Goal: Information Seeking & Learning: Learn about a topic

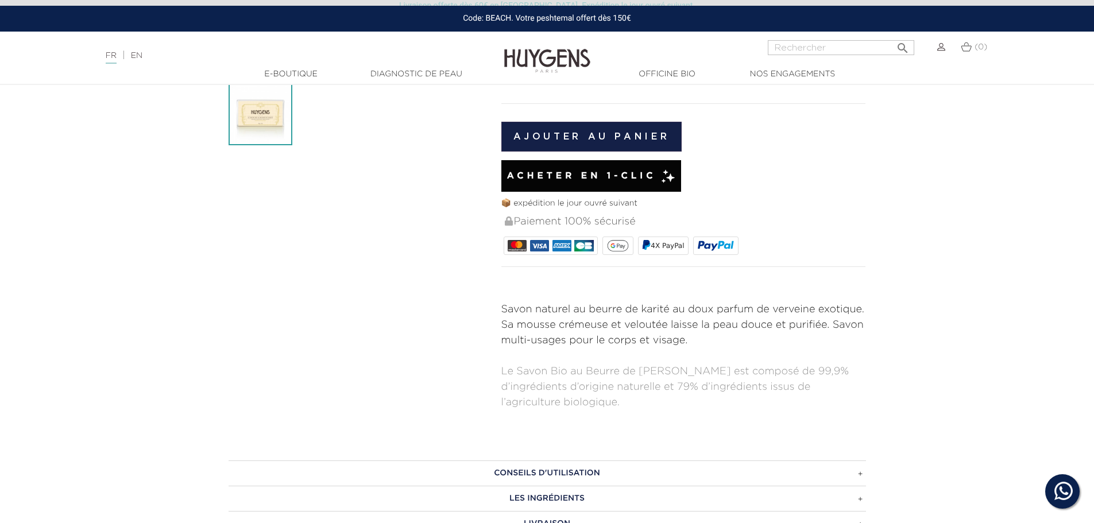
scroll to position [459, 0]
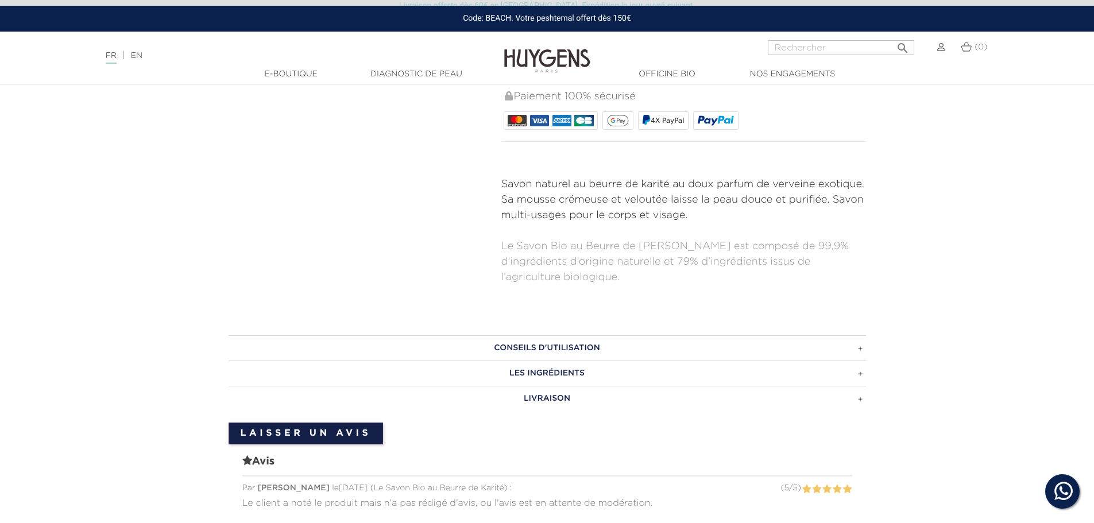
click at [539, 348] on h3 "CONSEILS D'UTILISATION" at bounding box center [548, 347] width 638 height 25
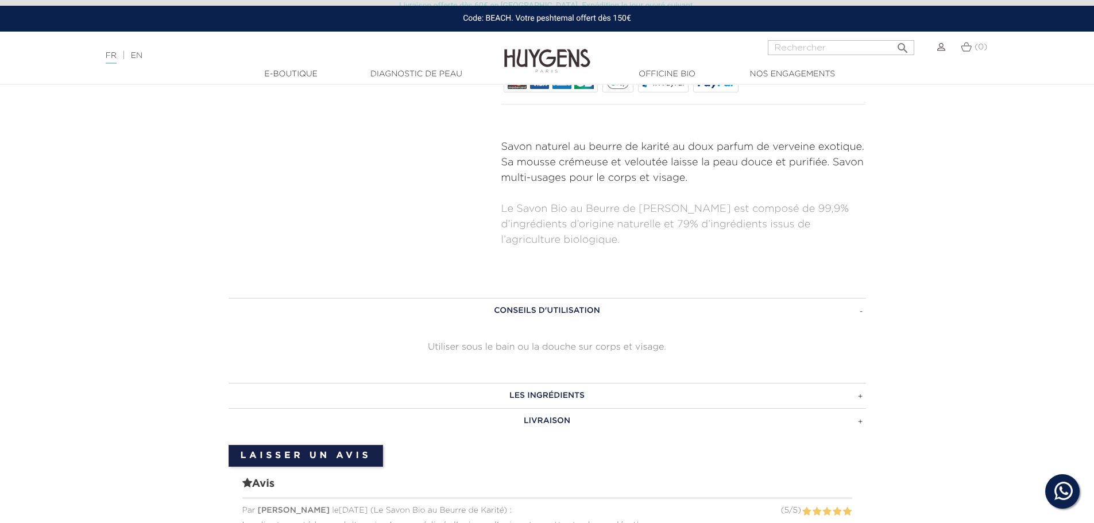
scroll to position [517, 0]
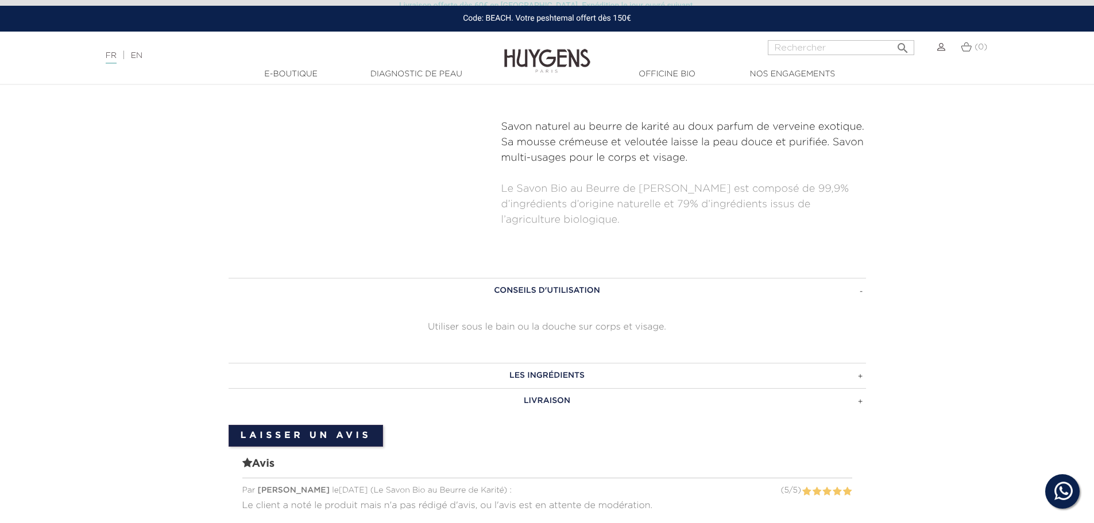
click at [540, 376] on h3 "LES INGRÉDIENTS" at bounding box center [548, 375] width 638 height 25
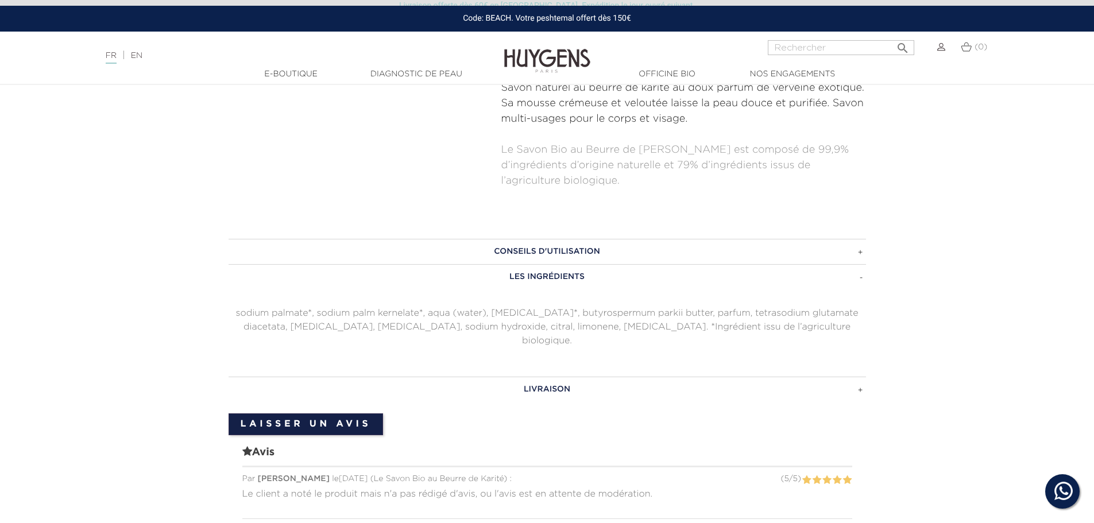
scroll to position [574, 0]
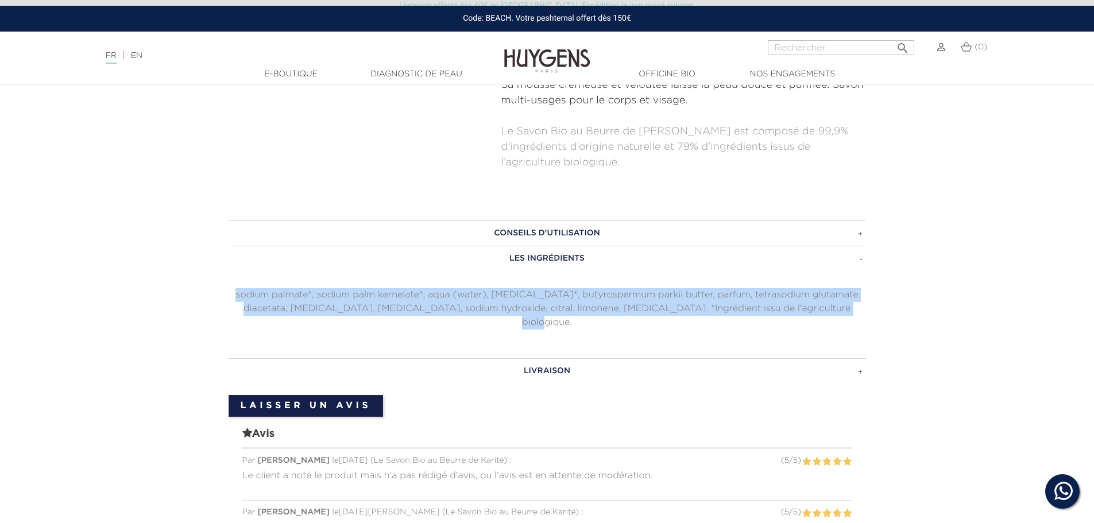
drag, startPoint x: 790, startPoint y: 318, endPoint x: 224, endPoint y: 293, distance: 566.9
click at [224, 293] on div "CONSEILS D'UTILISATION Utiliser sous le bain ou la douche sur corps et visage. …" at bounding box center [547, 302] width 655 height 163
copy p "sodium palmate*, sodium palm kernelate*, aqua (water), [MEDICAL_DATA]*, butyros…"
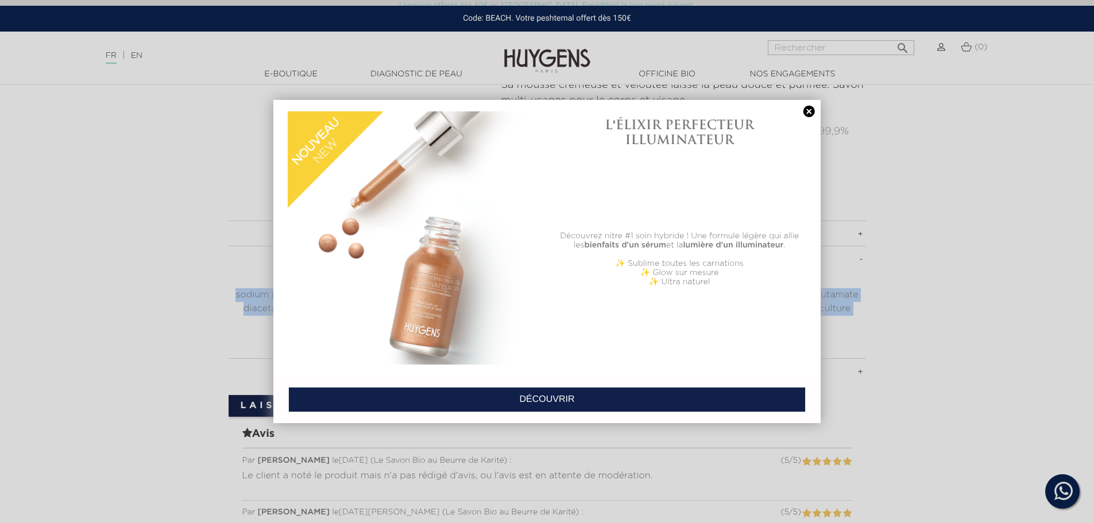
click at [807, 111] on link at bounding box center [809, 112] width 16 height 12
